Goal: Task Accomplishment & Management: Manage account settings

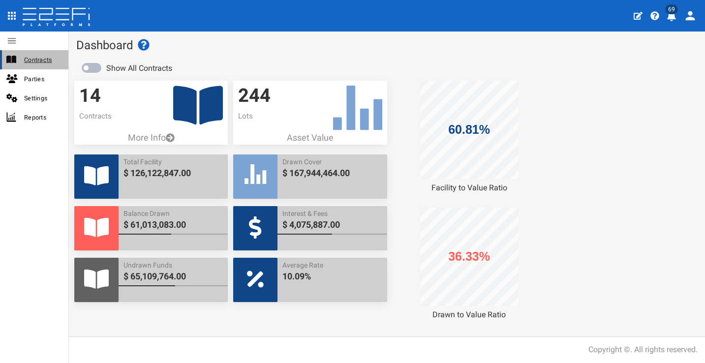
click at [32, 61] on span "Contracts" at bounding box center [42, 59] width 36 height 11
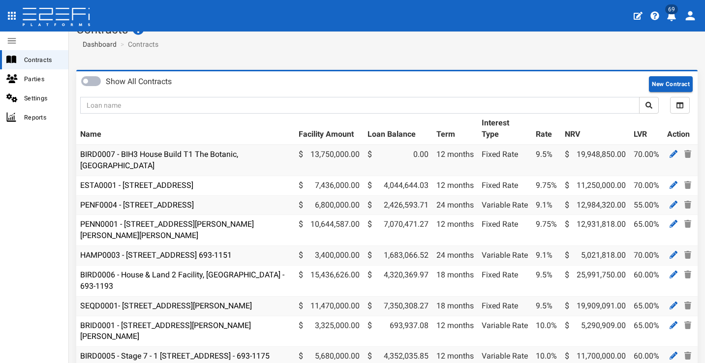
scroll to position [130, 0]
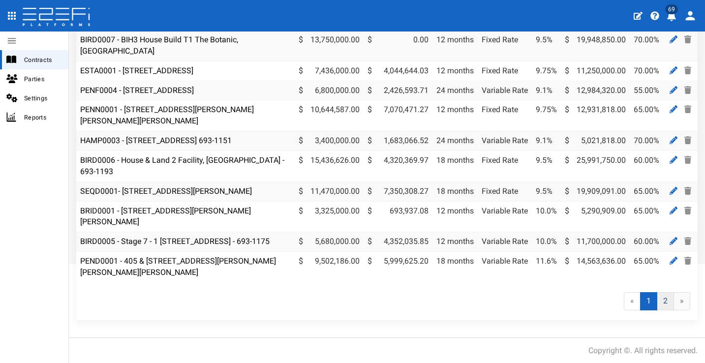
click at [659, 302] on link "2" at bounding box center [665, 301] width 17 height 18
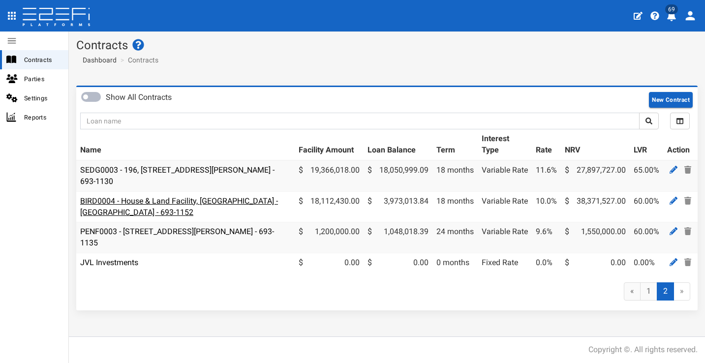
click at [213, 200] on link "BIRD0004 - House & Land Facility, Port Macquarie - VANT02 - 693-1152" at bounding box center [179, 206] width 198 height 21
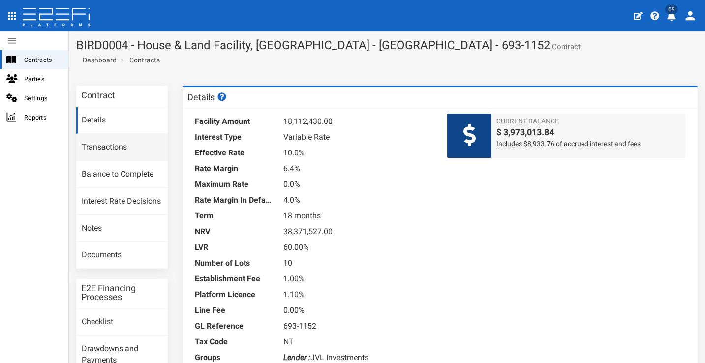
click at [140, 150] on link "Transactions" at bounding box center [122, 147] width 92 height 27
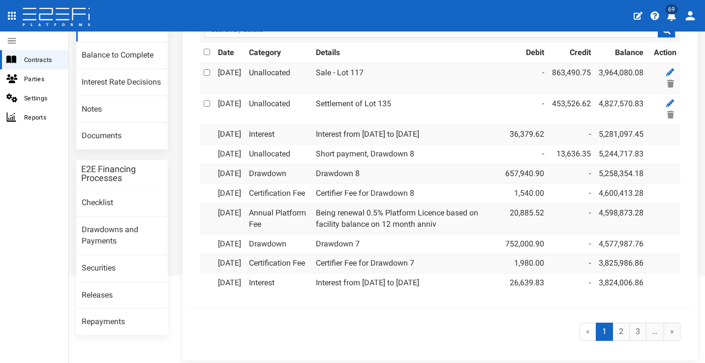
scroll to position [132, 0]
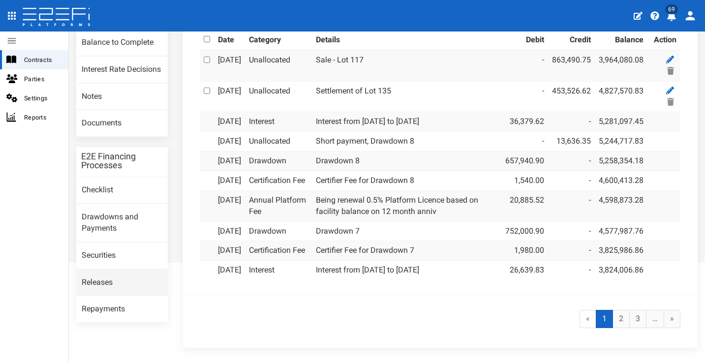
click at [127, 270] on link "Releases" at bounding box center [122, 283] width 92 height 27
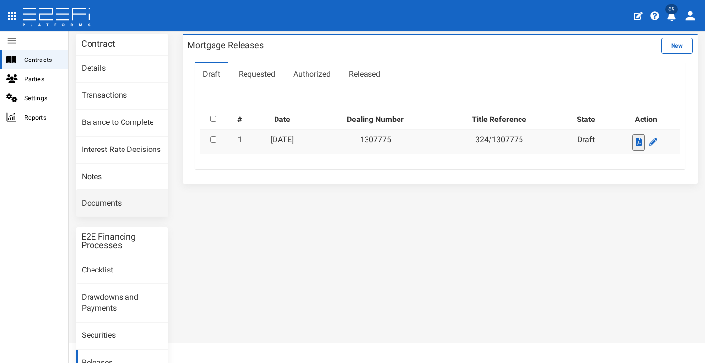
scroll to position [129, 0]
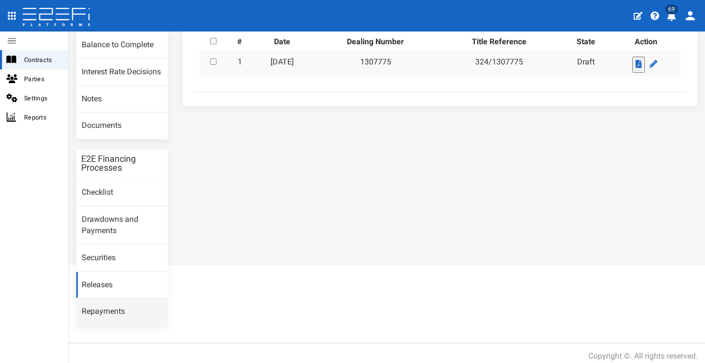
click at [123, 311] on link "Repayments" at bounding box center [122, 312] width 92 height 27
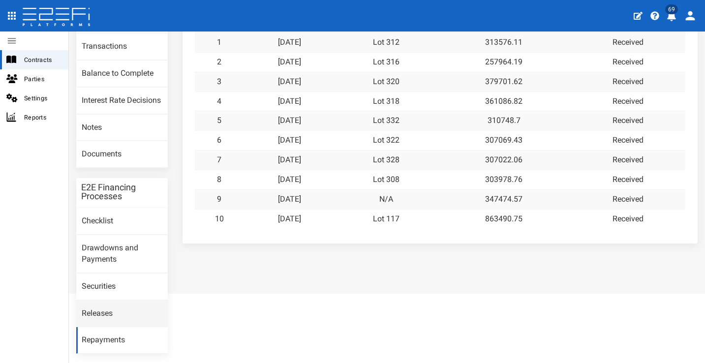
scroll to position [129, 0]
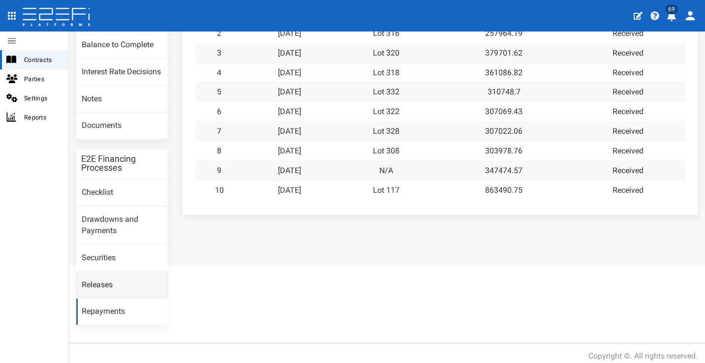
click at [145, 278] on link "Releases" at bounding box center [122, 285] width 92 height 27
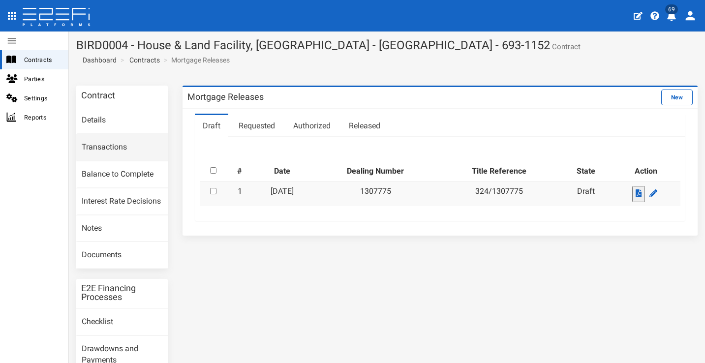
click at [134, 147] on link "Transactions" at bounding box center [122, 147] width 92 height 27
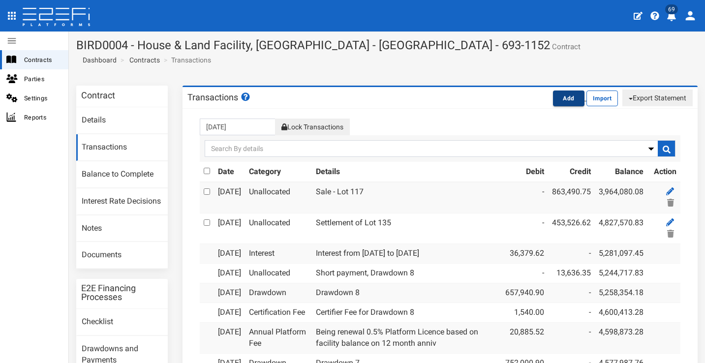
click at [553, 97] on button "Add" at bounding box center [568, 99] width 31 height 16
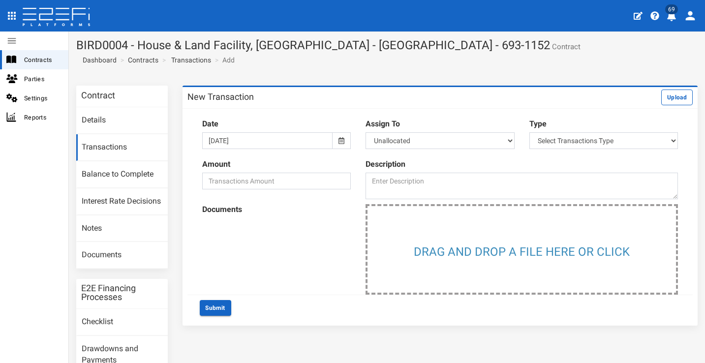
click at [141, 143] on link "Transactions" at bounding box center [122, 147] width 92 height 27
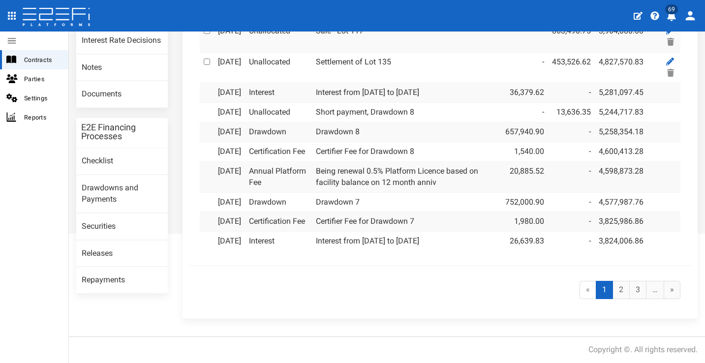
scroll to position [229, 0]
click at [616, 294] on link "2" at bounding box center [621, 290] width 17 height 18
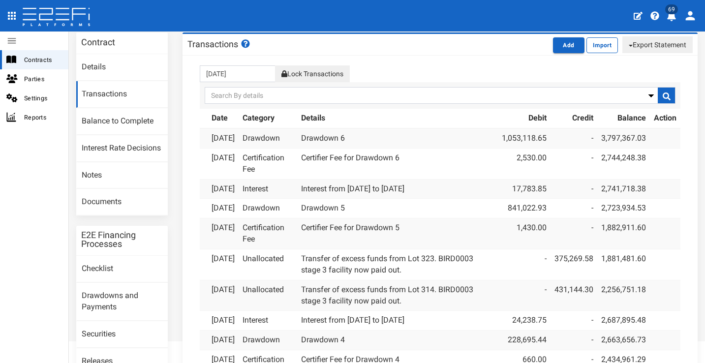
scroll to position [51, 0]
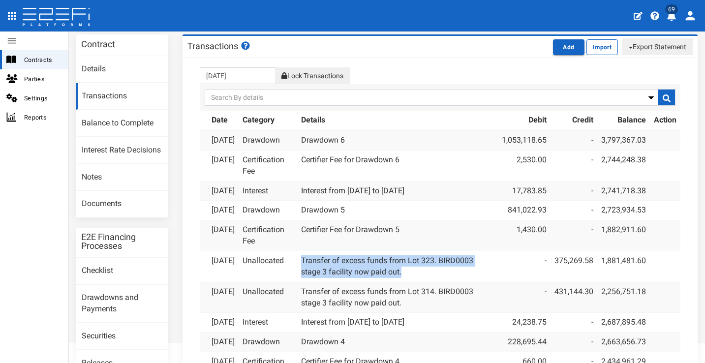
drag, startPoint x: 412, startPoint y: 300, endPoint x: 298, endPoint y: 283, distance: 115.8
click at [298, 282] on td "Transfer of excess funds from Lot 323. BIRD0003 stage 3 facility now paid out." at bounding box center [397, 266] width 201 height 31
click at [467, 282] on td "Transfer of excess funds from Lot 323. BIRD0003 stage 3 facility now paid out." at bounding box center [397, 266] width 201 height 31
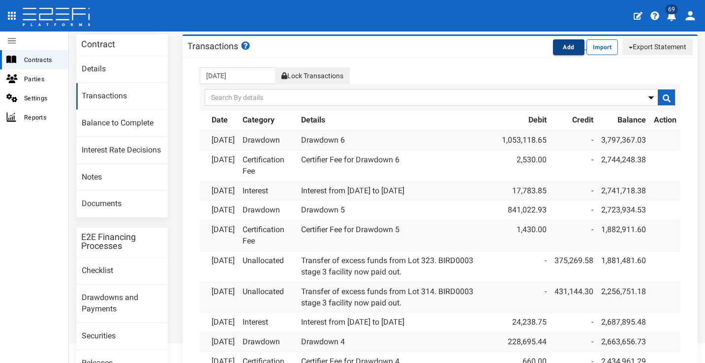
click at [554, 49] on button "Add" at bounding box center [568, 47] width 31 height 16
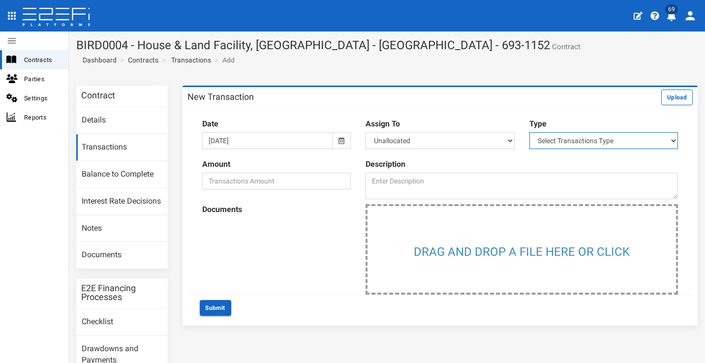
select select "1"
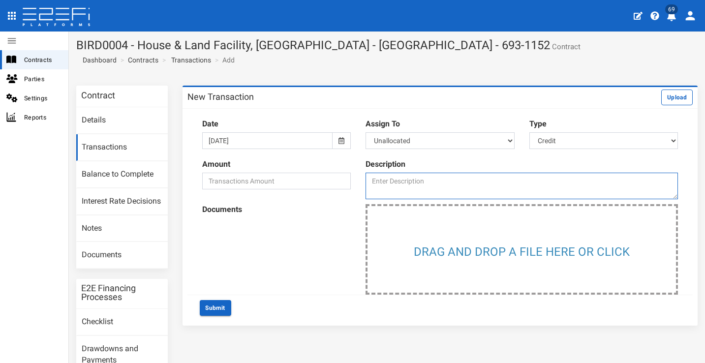
click at [446, 176] on textarea at bounding box center [522, 186] width 312 height 27
type textarea "Transfer of excess funds from lot 310. BIRD0003 Stage 3 facility paid out."
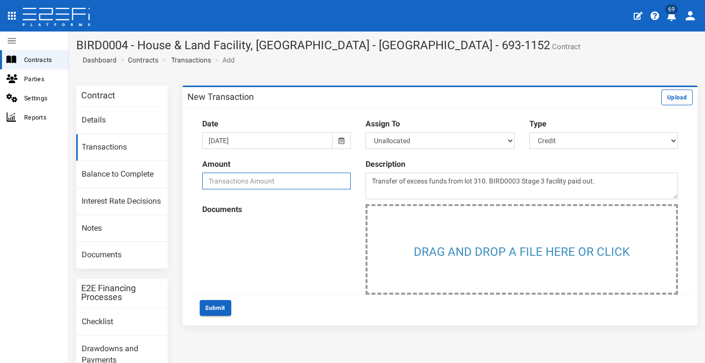
click at [246, 181] on input "number" at bounding box center [276, 181] width 149 height 17
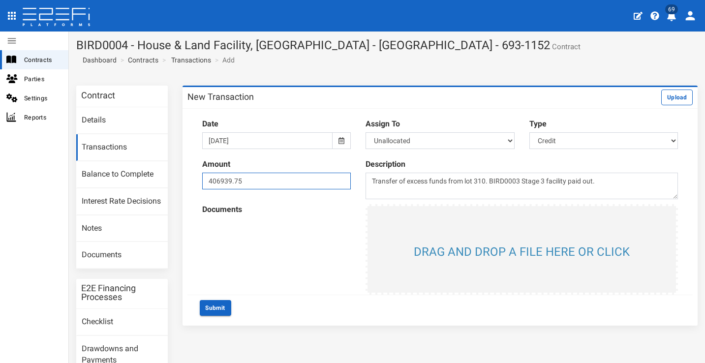
type input "406939.75"
click at [419, 251] on input "file" at bounding box center [522, 249] width 308 height 87
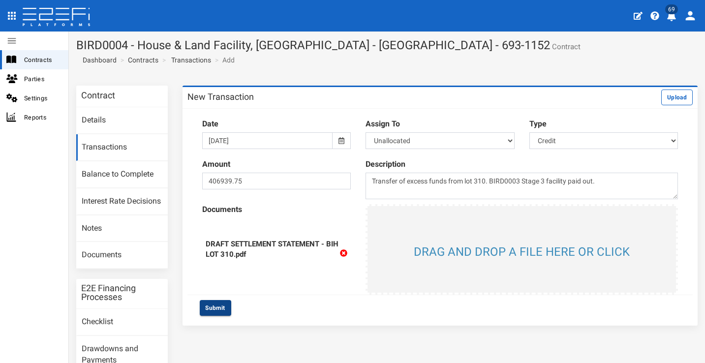
click at [220, 301] on button "Submit" at bounding box center [215, 308] width 31 height 16
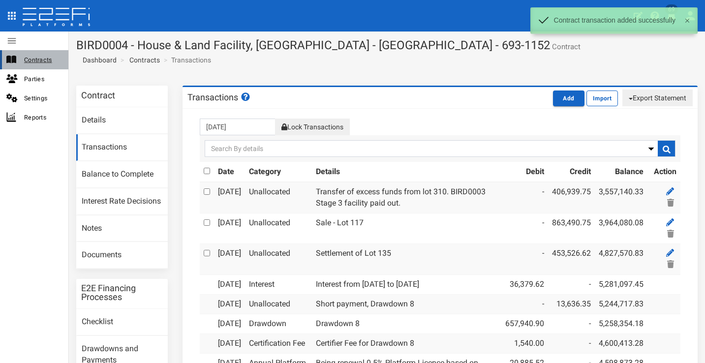
click at [38, 59] on span "Contracts" at bounding box center [42, 59] width 36 height 11
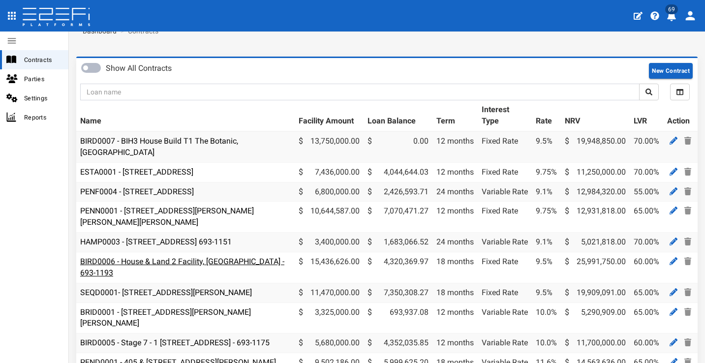
scroll to position [46, 0]
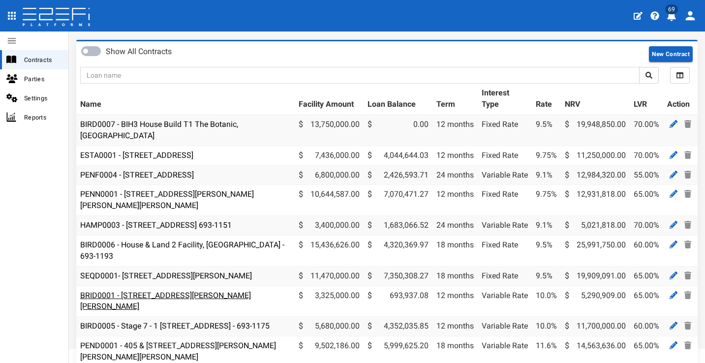
click at [197, 291] on link "BRID0001 - [STREET_ADDRESS][PERSON_NAME][PERSON_NAME]" at bounding box center [165, 301] width 171 height 21
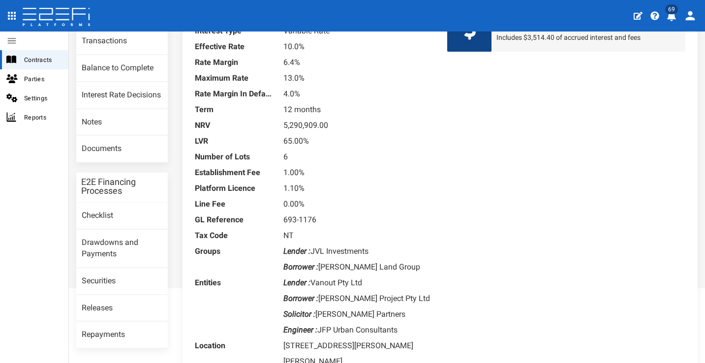
scroll to position [161, 0]
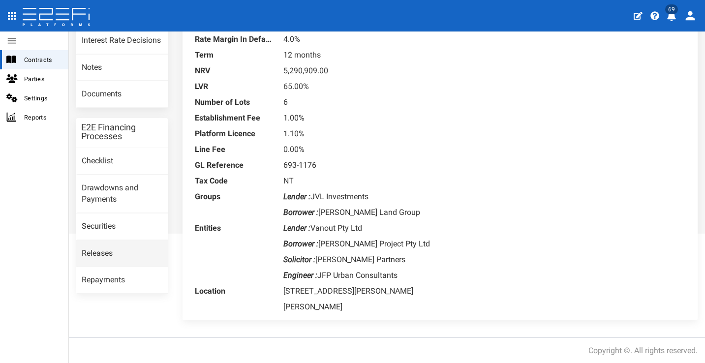
click at [127, 248] on link "Releases" at bounding box center [122, 254] width 92 height 27
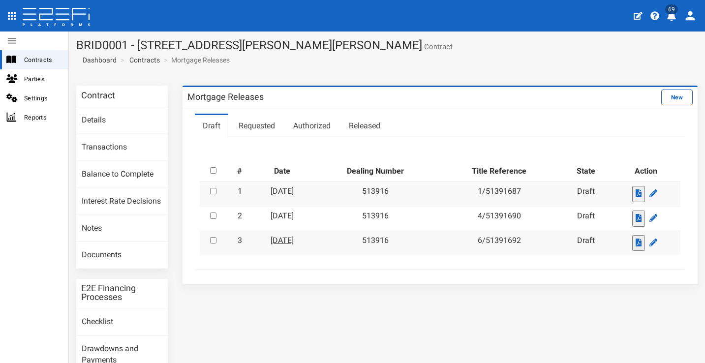
click at [294, 236] on link "[DATE]" at bounding box center [282, 240] width 23 height 9
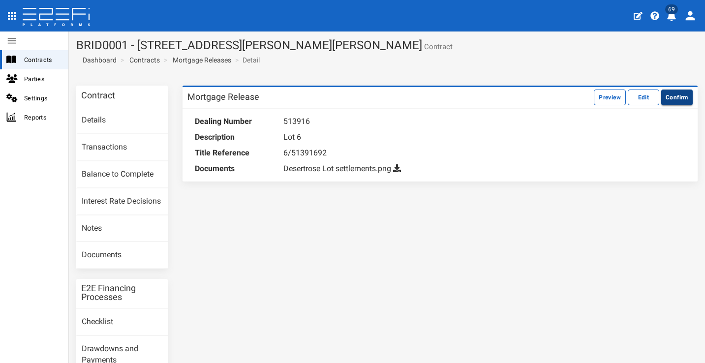
click at [671, 101] on button "Confirm" at bounding box center [676, 98] width 31 height 16
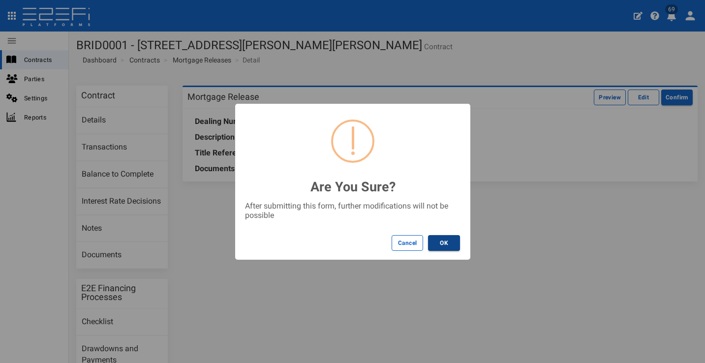
click at [442, 236] on button "OK" at bounding box center [444, 243] width 32 height 16
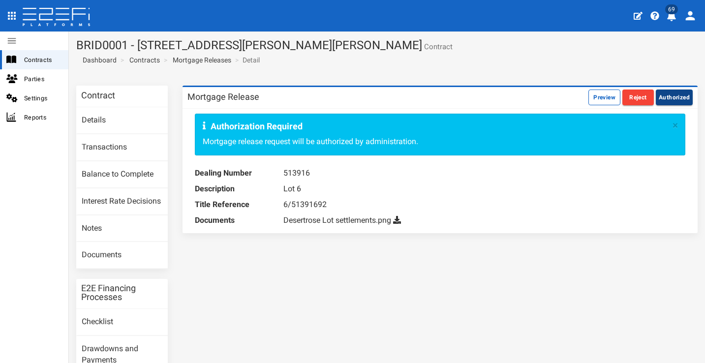
click at [664, 98] on button "Authorized" at bounding box center [674, 98] width 37 height 16
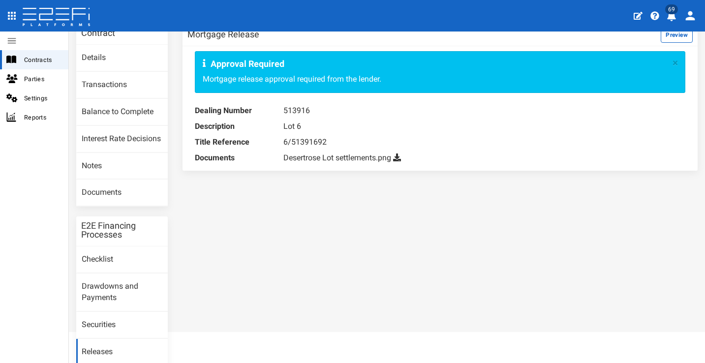
scroll to position [129, 0]
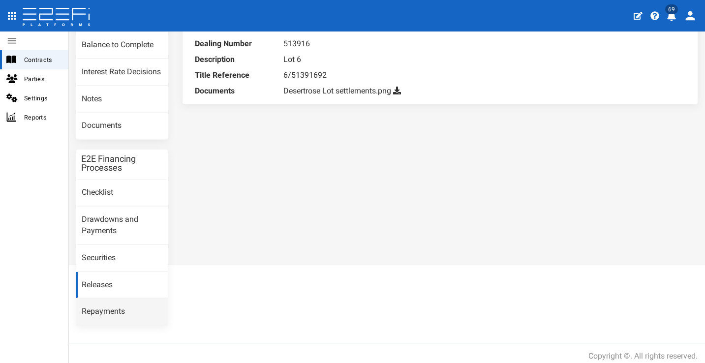
click at [135, 300] on link "Repayments" at bounding box center [122, 312] width 92 height 27
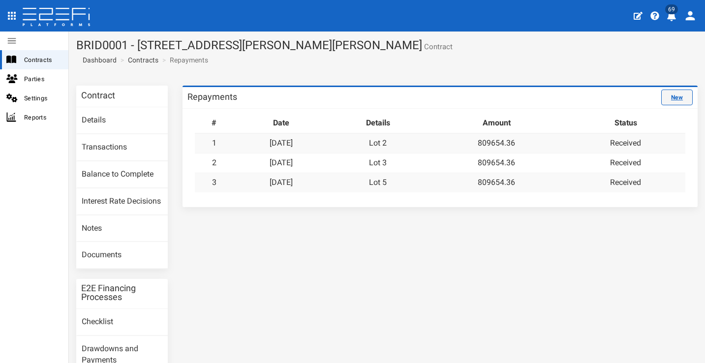
click at [670, 96] on link "New" at bounding box center [676, 98] width 31 height 16
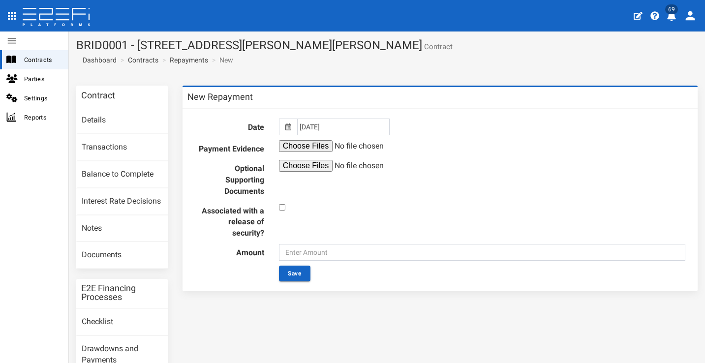
click at [308, 144] on input "file" at bounding box center [354, 146] width 151 height 12
type input "C:\fakepath\Settlement Statement Lot 6 to Agarwal and Patel Updated2.pdf"
click at [279, 205] on input "checkbox" at bounding box center [282, 207] width 6 height 6
checkbox input "true"
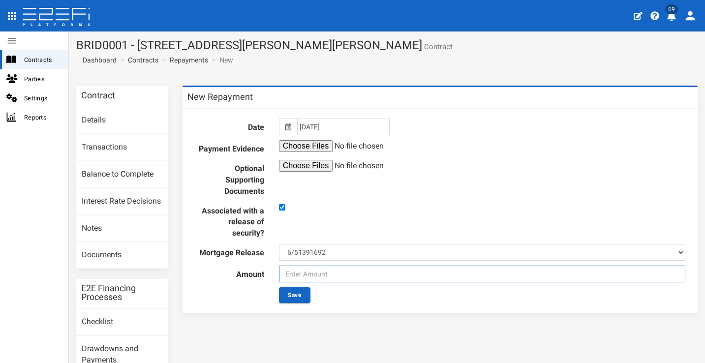
click at [326, 269] on input "text" at bounding box center [482, 274] width 406 height 17
type input "808271.48"
click at [304, 293] on button "Save" at bounding box center [294, 295] width 31 height 16
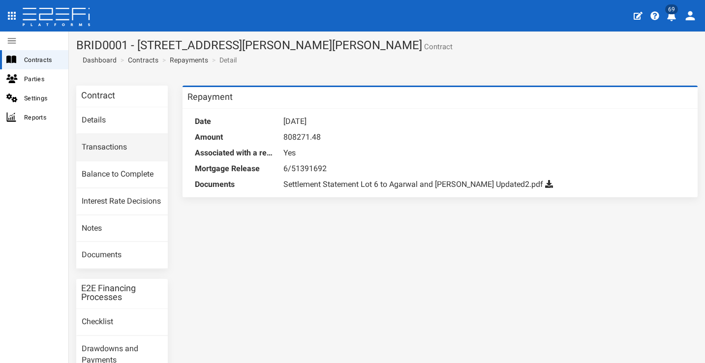
click at [127, 151] on link "Transactions" at bounding box center [122, 147] width 92 height 27
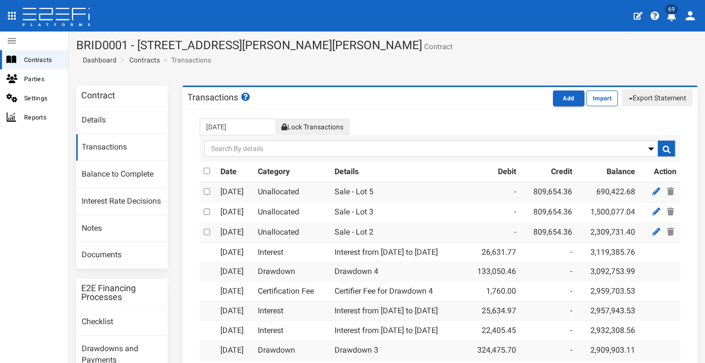
scroll to position [129, 0]
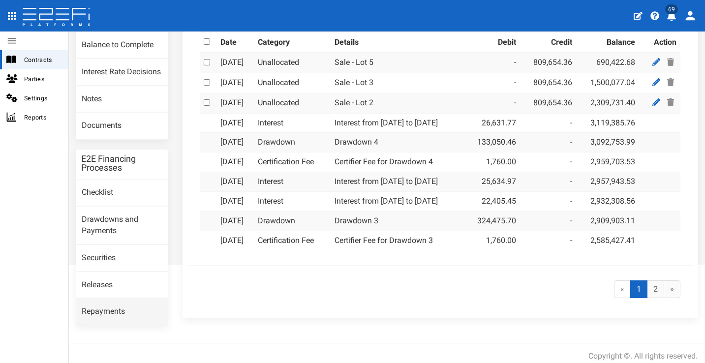
click at [135, 302] on link "Repayments" at bounding box center [122, 312] width 92 height 27
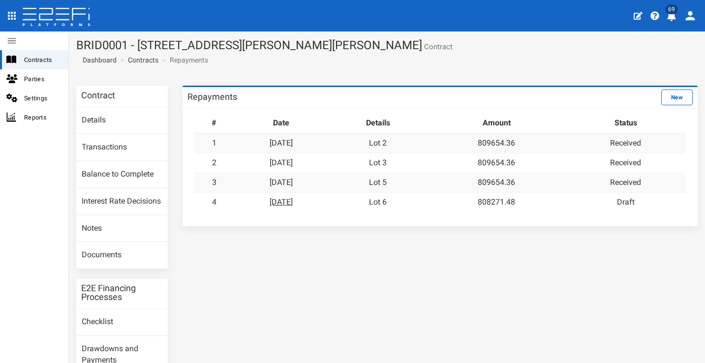
click at [293, 200] on link "[DATE]" at bounding box center [281, 201] width 23 height 9
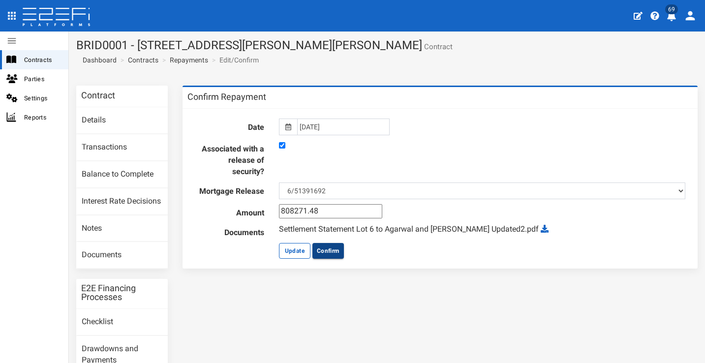
click at [330, 250] on button "Confirm" at bounding box center [327, 251] width 31 height 16
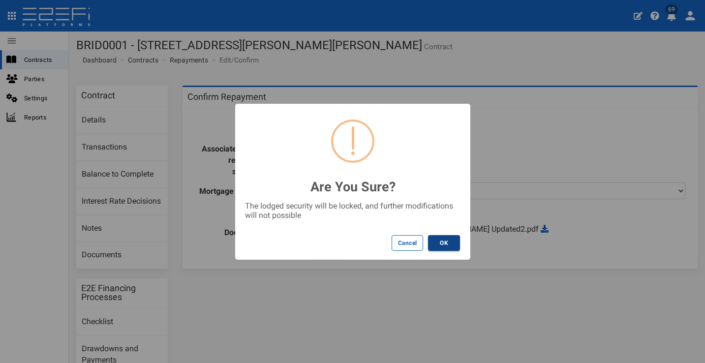
click at [443, 244] on button "OK" at bounding box center [444, 243] width 32 height 16
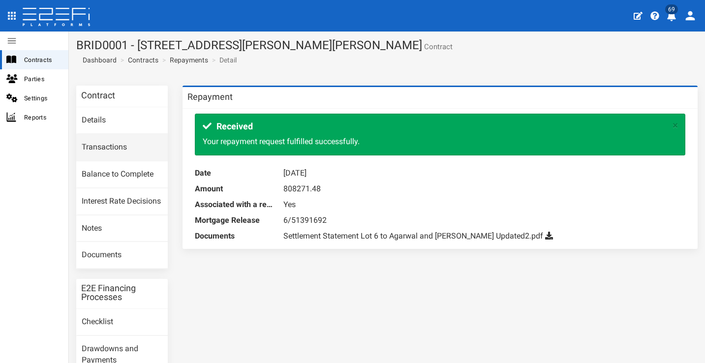
click at [132, 146] on link "Transactions" at bounding box center [122, 147] width 92 height 27
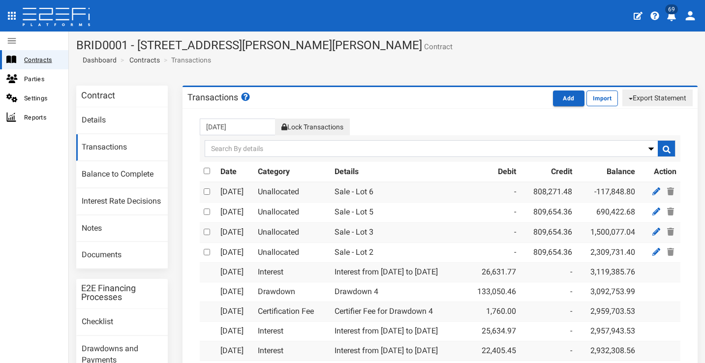
click at [49, 59] on span "Contracts" at bounding box center [42, 59] width 36 height 11
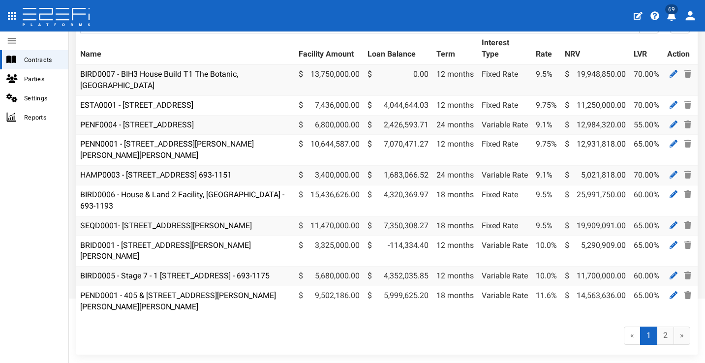
scroll to position [127, 0]
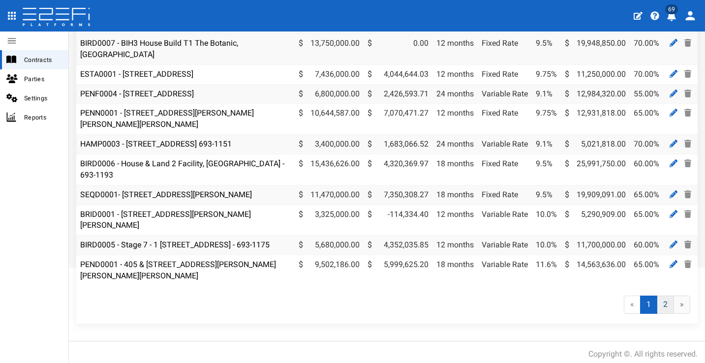
click at [658, 305] on link "2" at bounding box center [665, 305] width 17 height 18
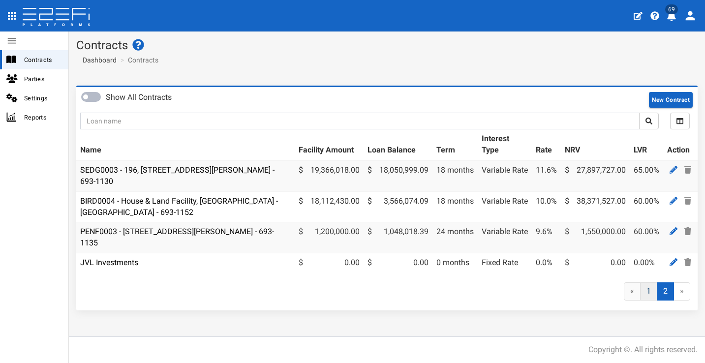
click at [652, 296] on link "1" at bounding box center [648, 291] width 17 height 18
